Goal: Complete application form

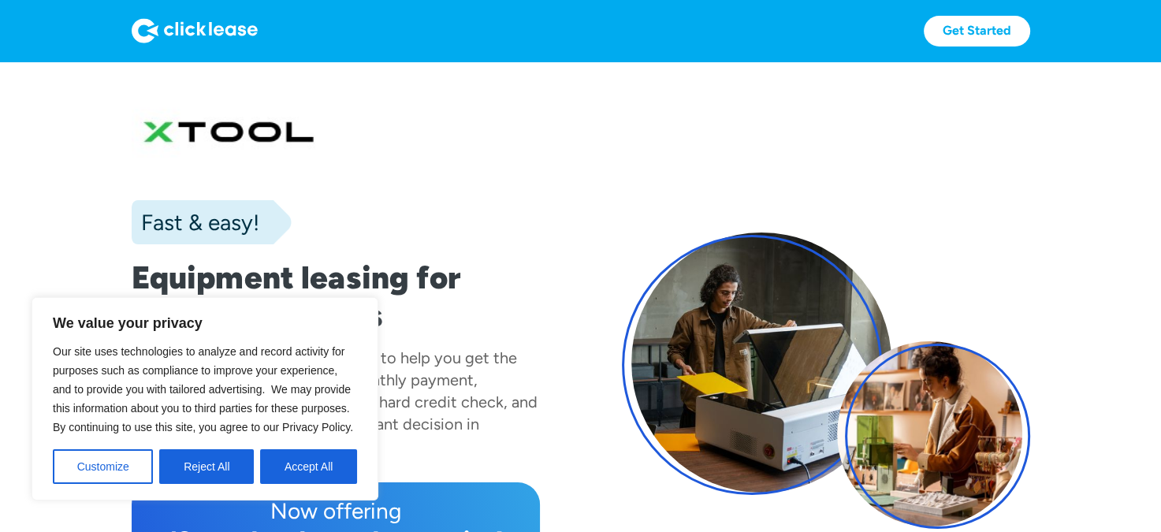
click at [308, 459] on button "Accept All" at bounding box center [308, 466] width 97 height 35
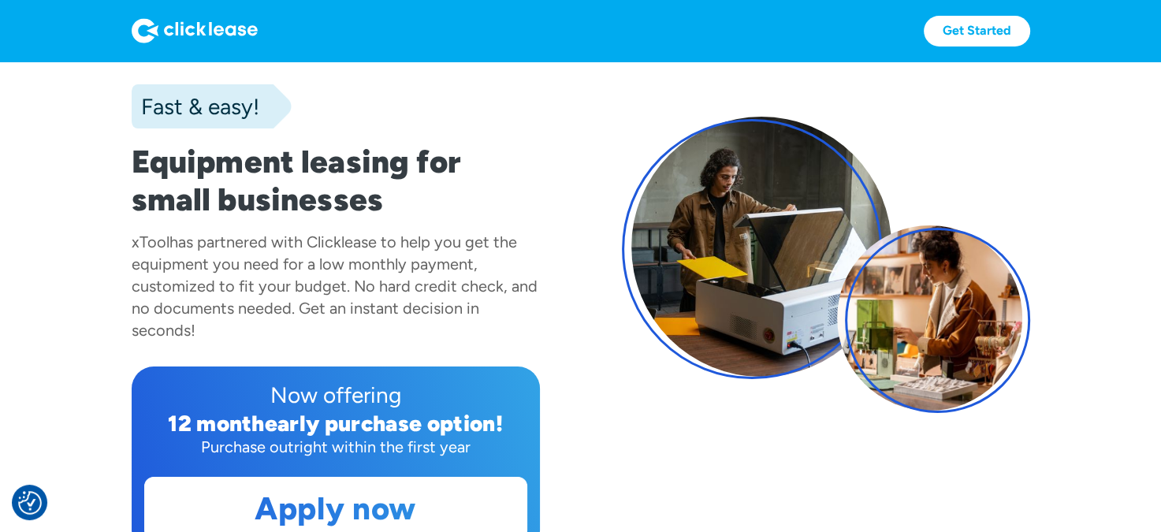
scroll to position [315, 0]
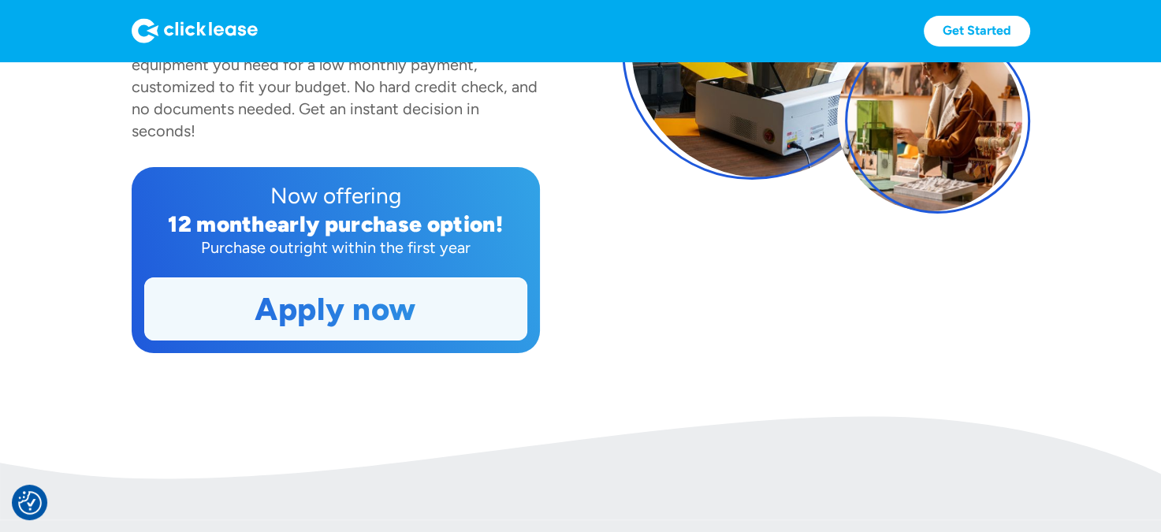
click at [352, 314] on link "Apply now" at bounding box center [336, 309] width 382 height 62
